Goal: Task Accomplishment & Management: Use online tool/utility

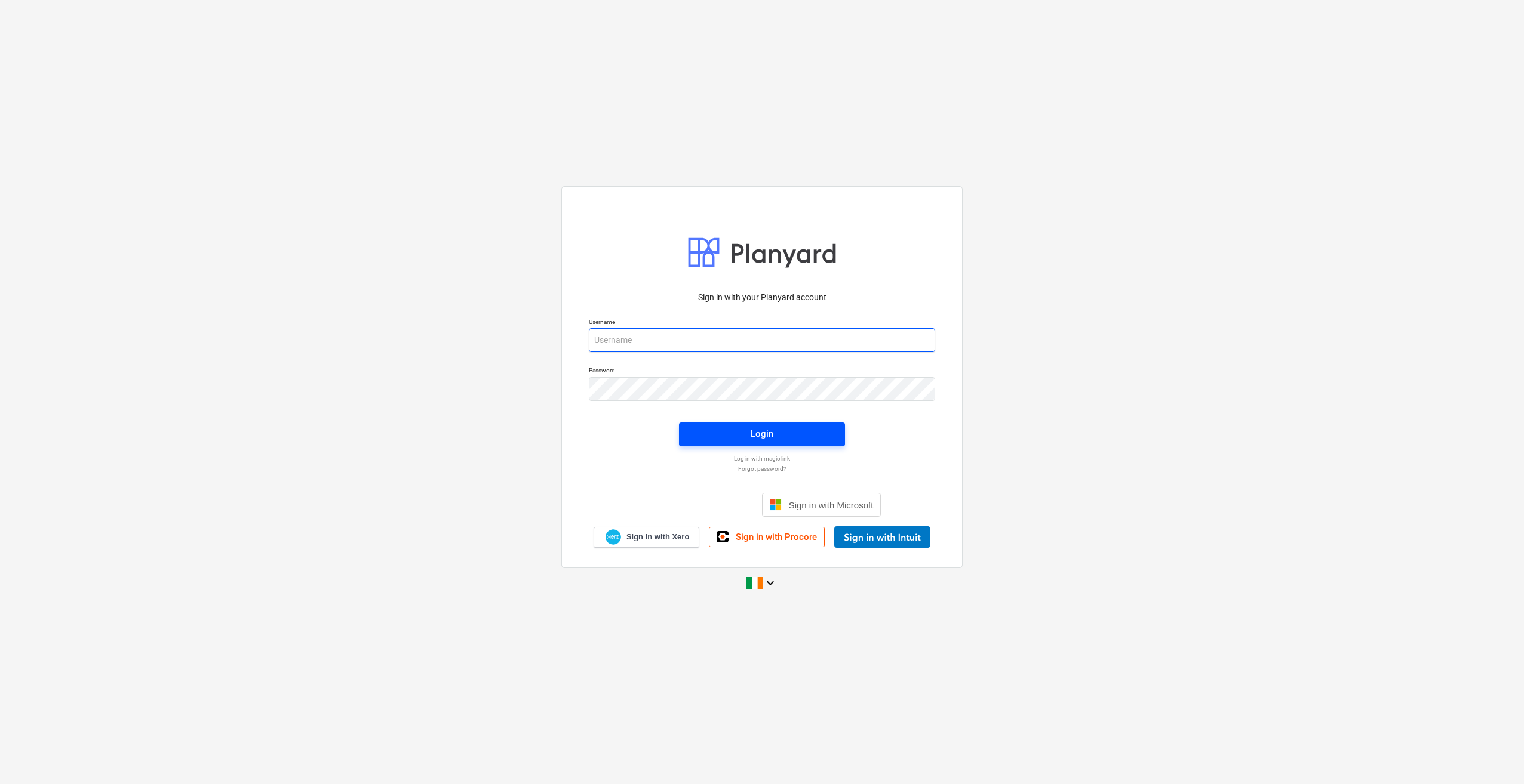
type input "[EMAIL_ADDRESS][DOMAIN_NAME]"
click at [777, 440] on span "Login" at bounding box center [762, 434] width 137 height 16
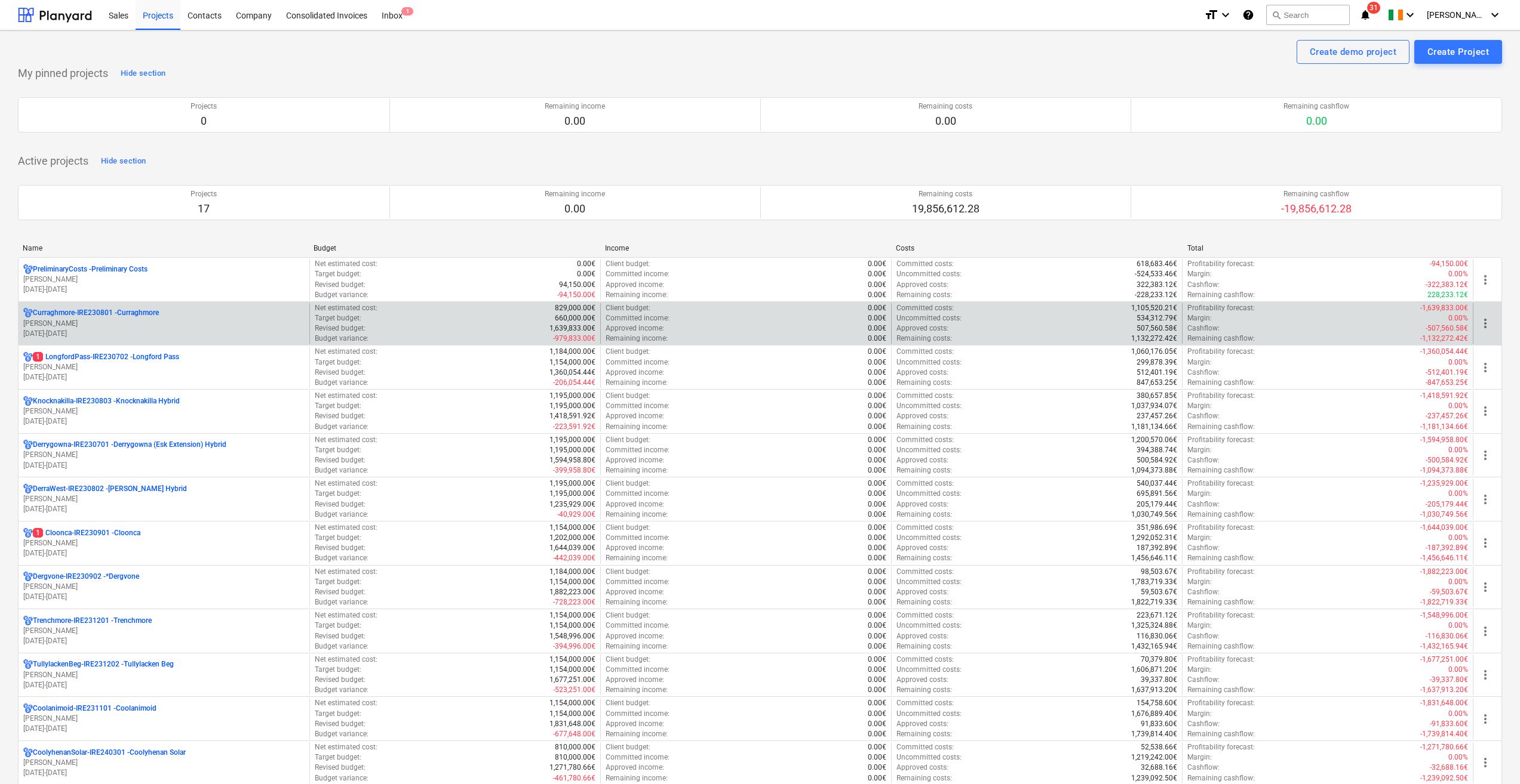
click at [146, 319] on p "[PERSON_NAME]" at bounding box center [163, 324] width 281 height 10
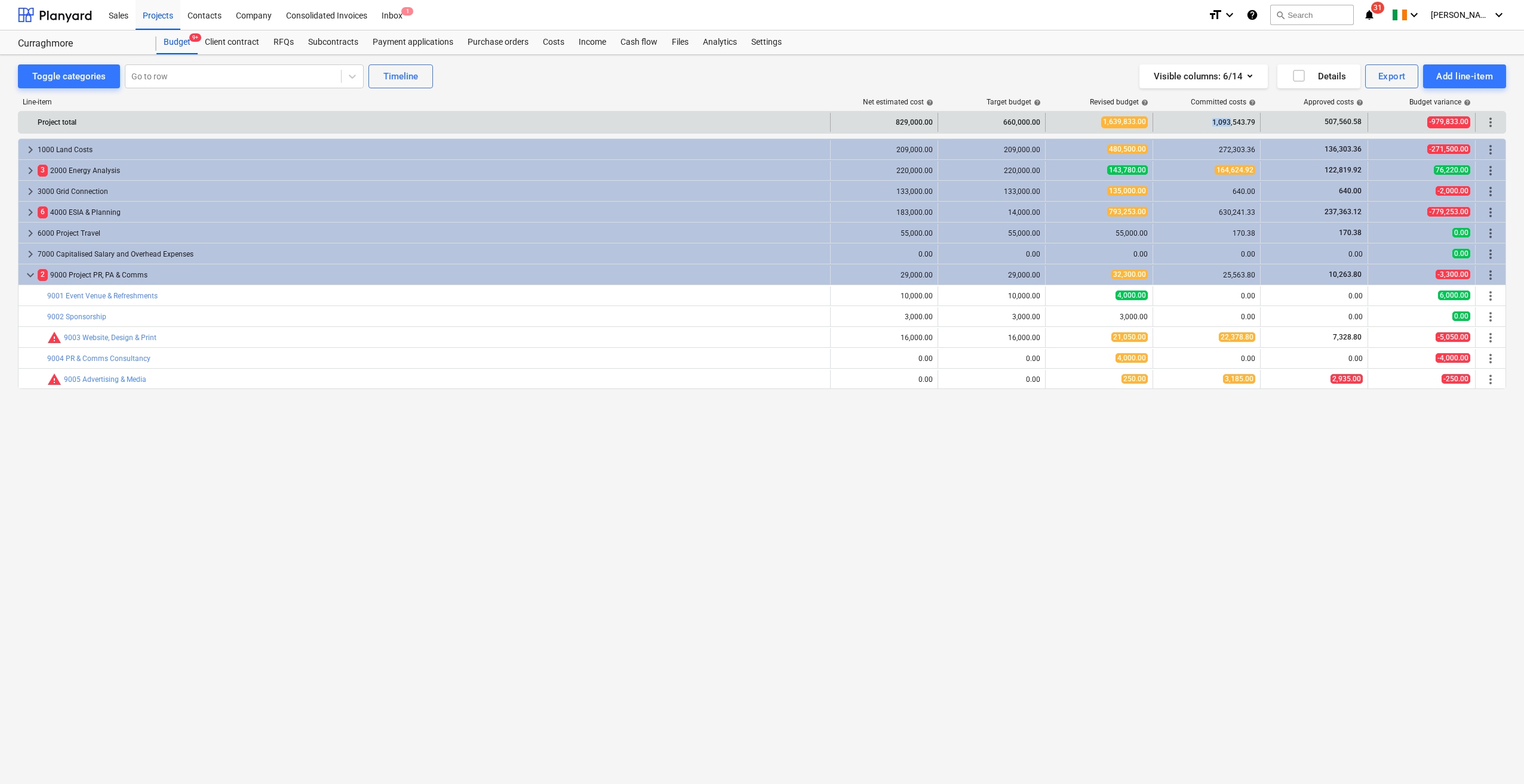
drag, startPoint x: 1210, startPoint y: 121, endPoint x: 1230, endPoint y: 120, distance: 20.0
click at [1230, 120] on div "1,093,543.79" at bounding box center [1206, 122] width 97 height 19
copy div "1,093"
click at [1091, 121] on div "1,639,833.00" at bounding box center [1098, 122] width 97 height 19
drag, startPoint x: 1091, startPoint y: 121, endPoint x: 1122, endPoint y: 126, distance: 31.4
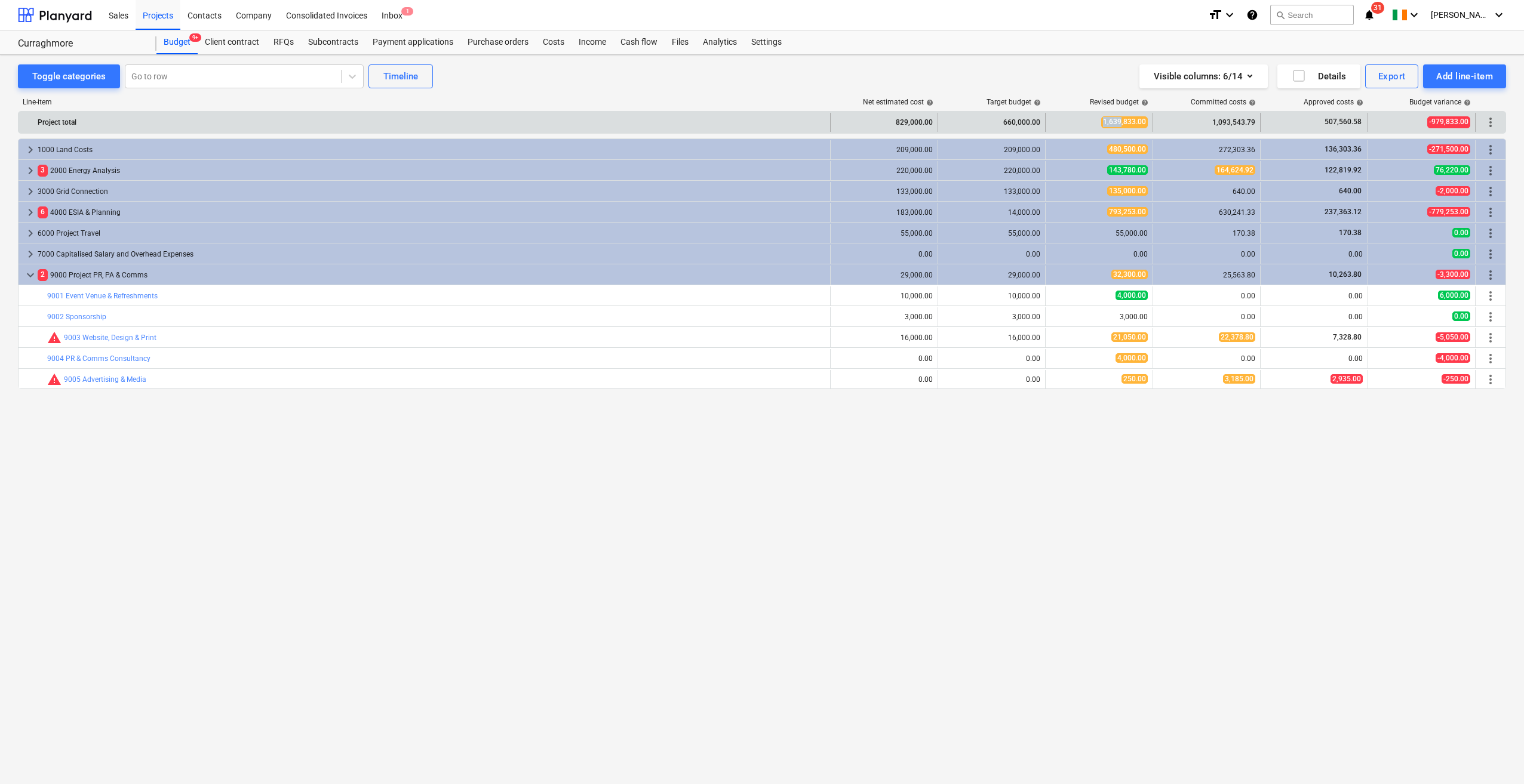
click at [1122, 126] on div "1,639,833.00" at bounding box center [1098, 122] width 97 height 19
copy span "1,639"
drag, startPoint x: 1323, startPoint y: 120, endPoint x: 1340, endPoint y: 121, distance: 17.0
click at [1340, 121] on div "507,560.58" at bounding box center [1313, 122] width 97 height 19
drag, startPoint x: 1340, startPoint y: 121, endPoint x: 1331, endPoint y: 125, distance: 9.8
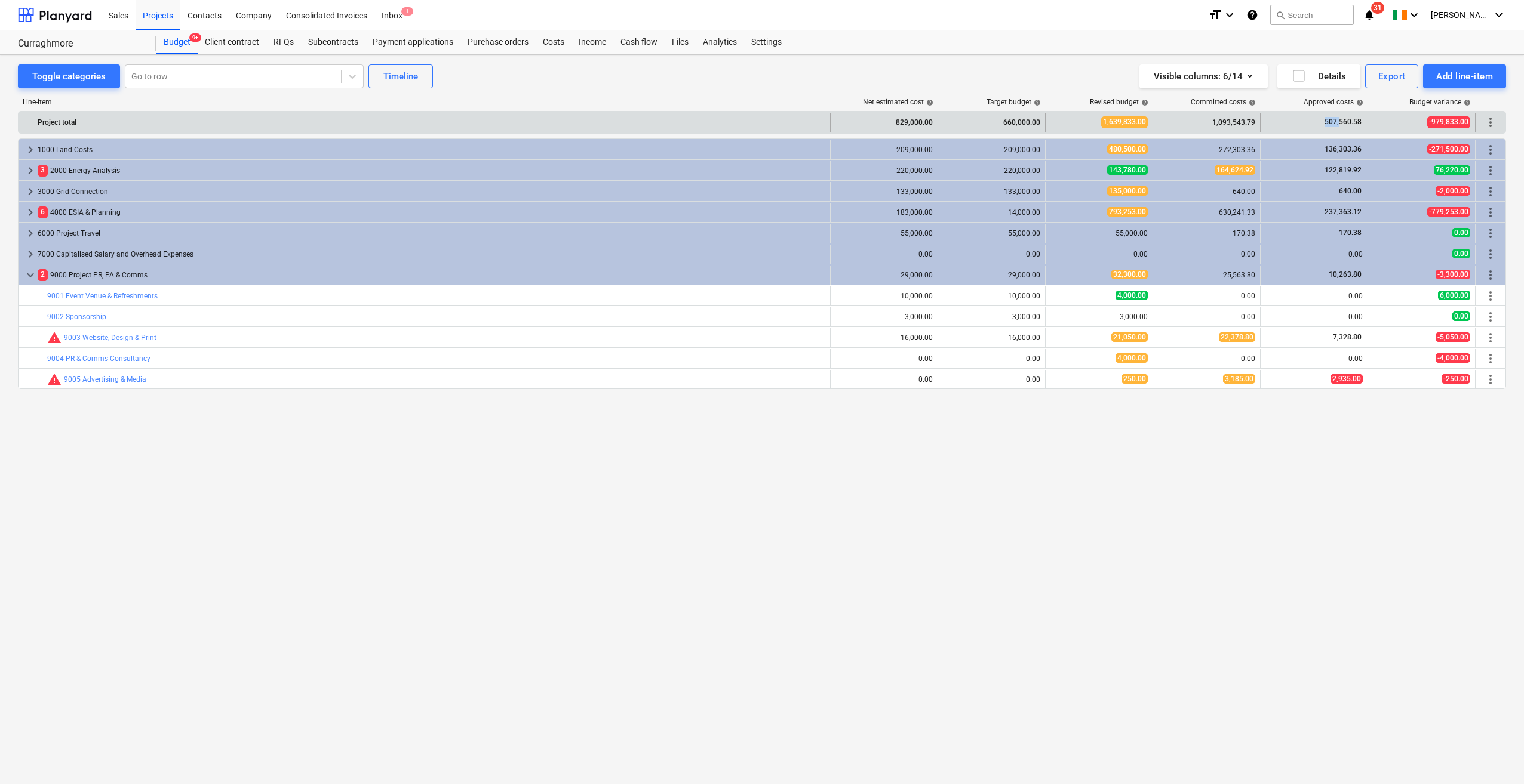
click at [1331, 125] on span "507,560.58" at bounding box center [1342, 122] width 39 height 10
drag, startPoint x: 1324, startPoint y: 122, endPoint x: 1339, endPoint y: 121, distance: 15.0
click at [1339, 121] on span "507,560.58" at bounding box center [1342, 122] width 39 height 10
copy span "507,"
